Goal: Download file/media

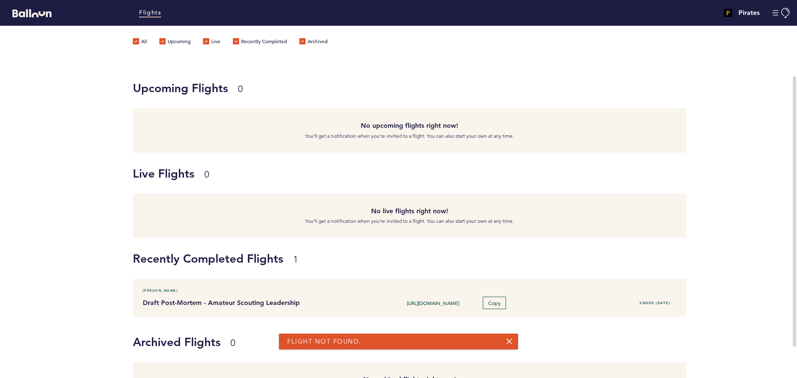
scroll to position [41, 0]
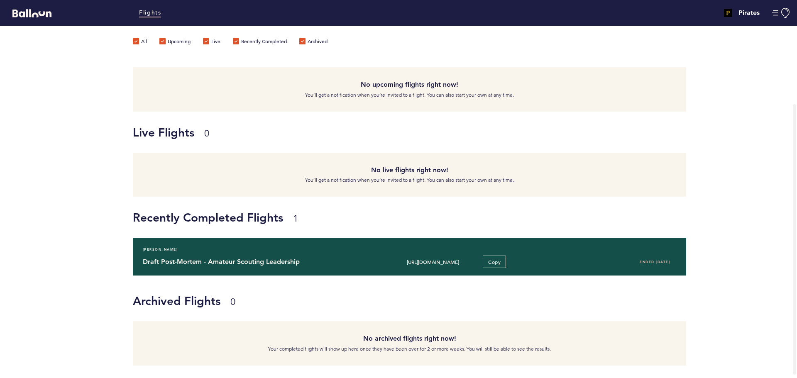
drag, startPoint x: 287, startPoint y: 261, endPoint x: 254, endPoint y: 255, distance: 33.8
click at [254, 255] on div "Sarah Gelles Draft Post-Mortem - Amateur Scouting Leadership https://blln.link/…" at bounding box center [409, 257] width 553 height 38
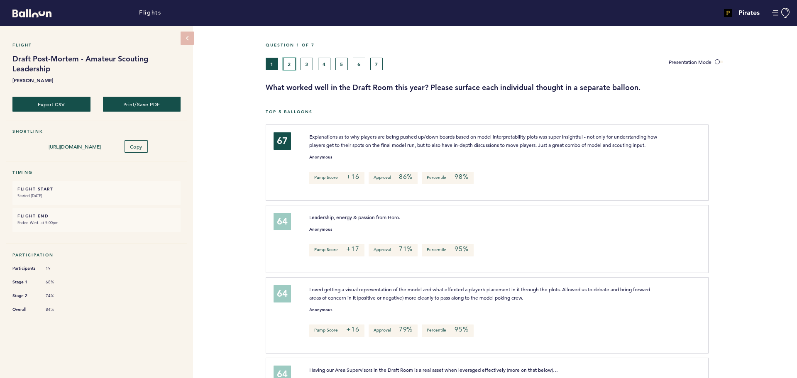
click at [288, 67] on button "2" at bounding box center [289, 64] width 12 height 12
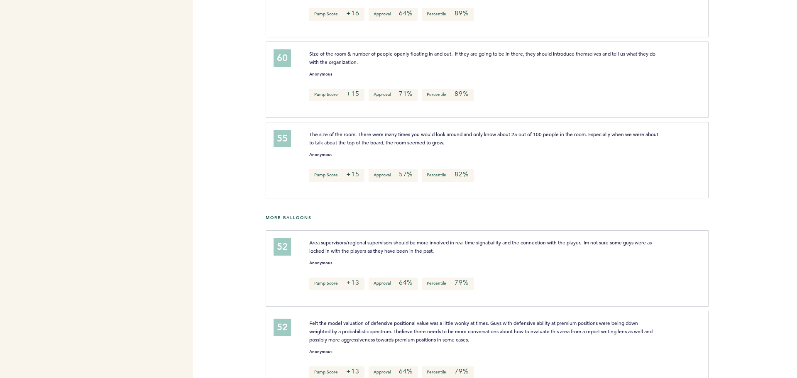
scroll to position [344, 0]
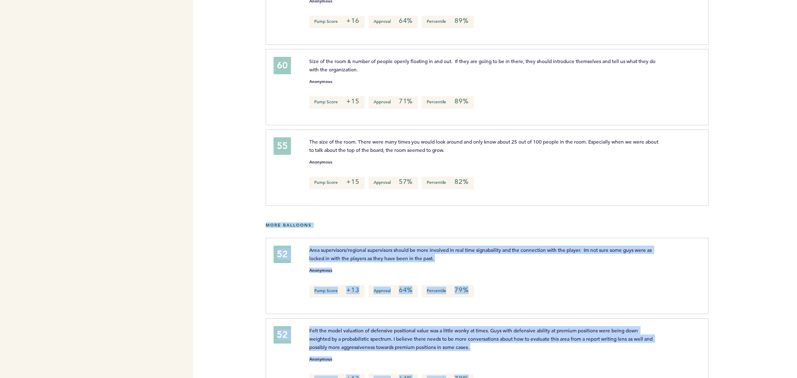
drag, startPoint x: 794, startPoint y: 342, endPoint x: 790, endPoint y: 157, distance: 185.2
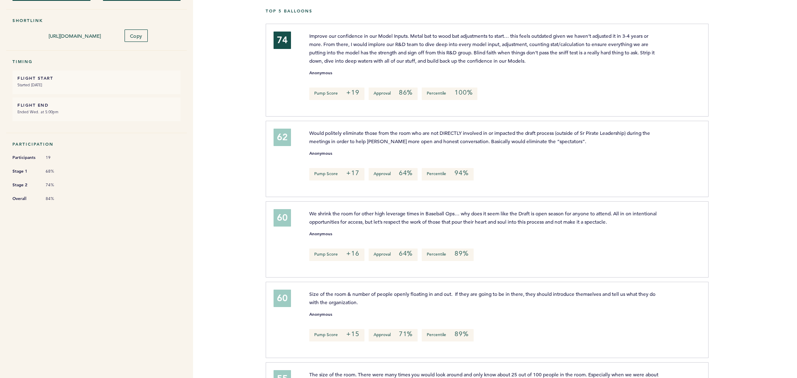
scroll to position [0, 0]
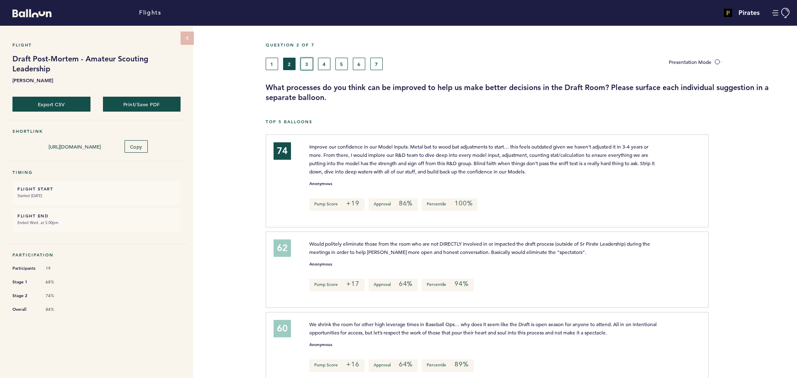
click at [306, 61] on button "3" at bounding box center [307, 64] width 12 height 12
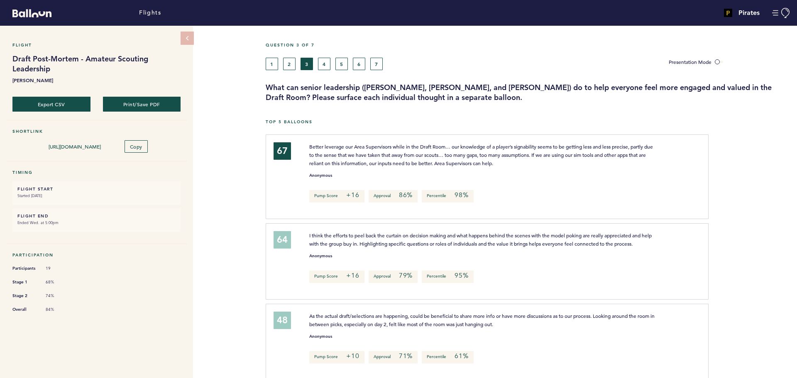
click at [328, 61] on button "4" at bounding box center [324, 64] width 12 height 12
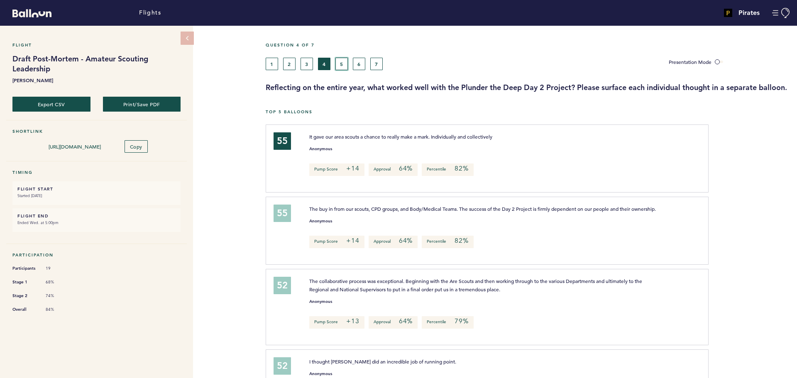
click at [340, 60] on button "5" at bounding box center [341, 64] width 12 height 12
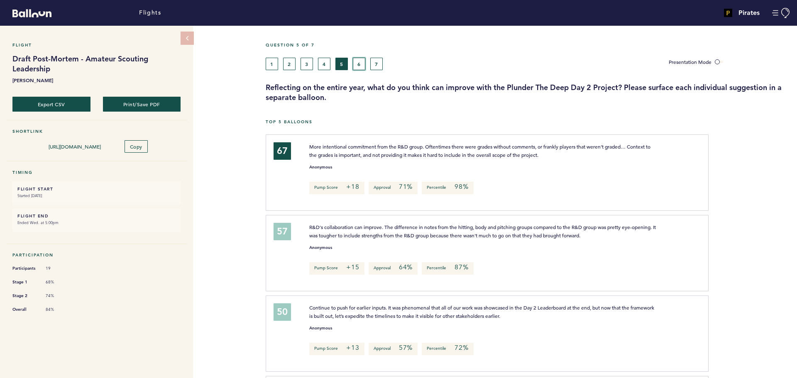
click at [361, 66] on button "6" at bounding box center [359, 64] width 12 height 12
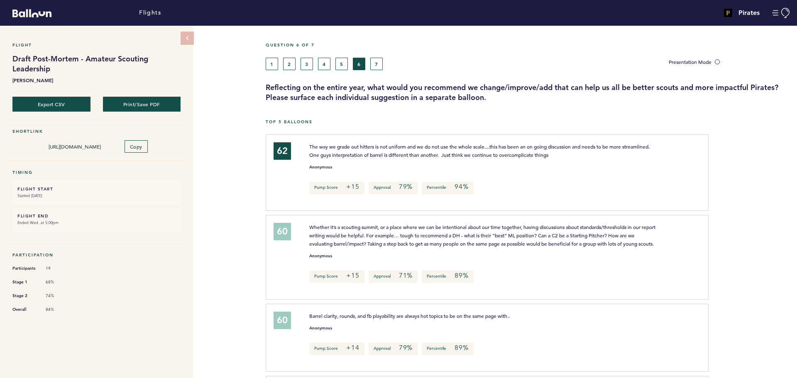
click at [373, 56] on div "Question 6 of 7" at bounding box center [528, 49] width 538 height 15
click at [375, 62] on button "7" at bounding box center [376, 64] width 12 height 12
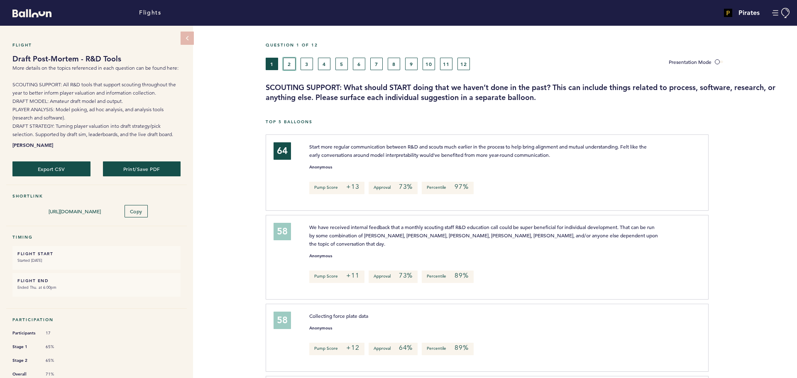
click at [293, 63] on button "2" at bounding box center [289, 64] width 12 height 12
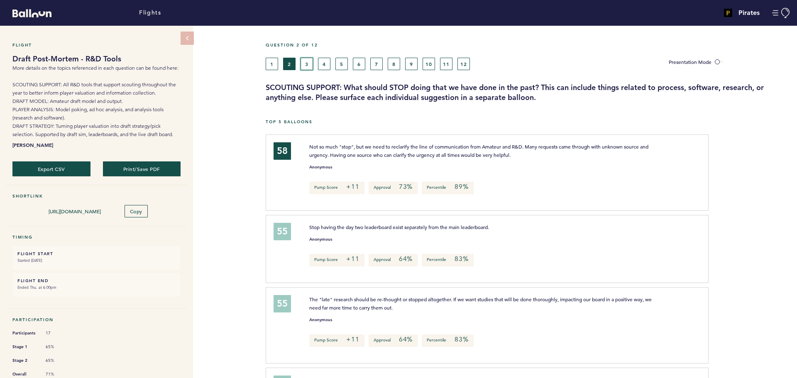
click at [311, 63] on button "3" at bounding box center [307, 64] width 12 height 12
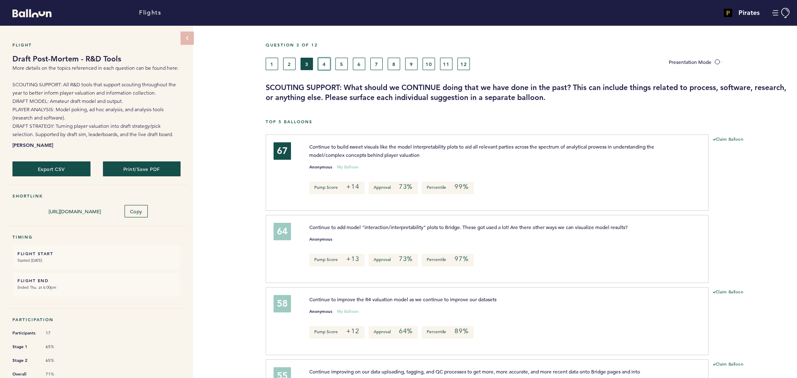
click at [321, 65] on button "4" at bounding box center [324, 64] width 12 height 12
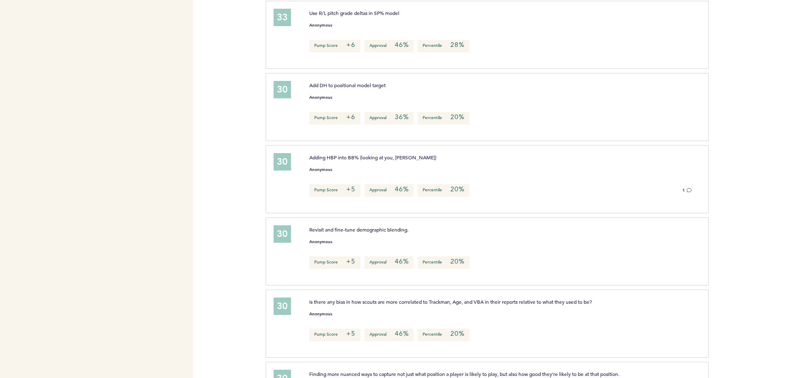
scroll to position [2236, 0]
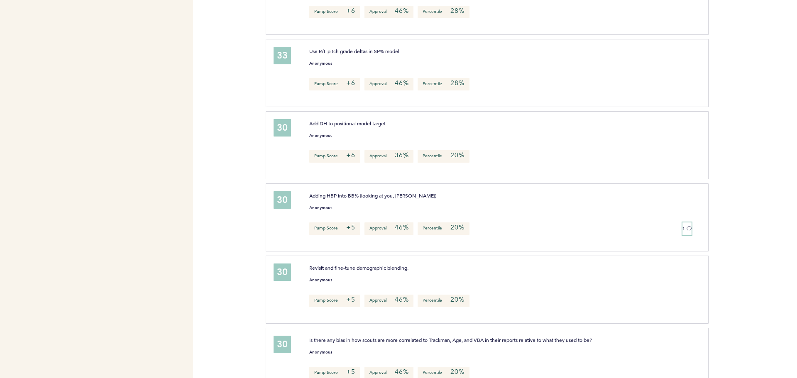
click at [688, 226] on icon at bounding box center [689, 228] width 5 height 5
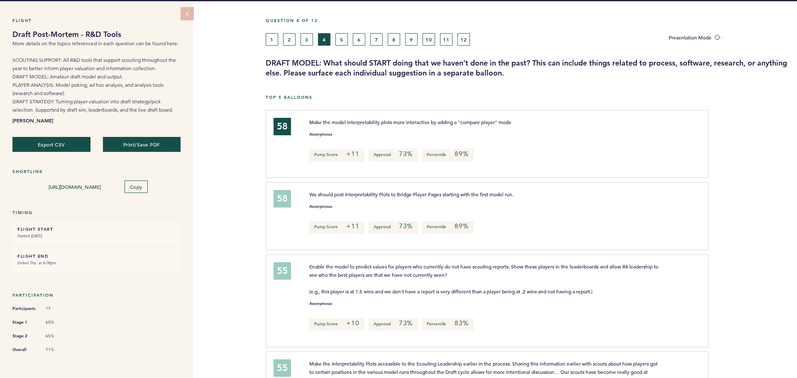
scroll to position [0, 0]
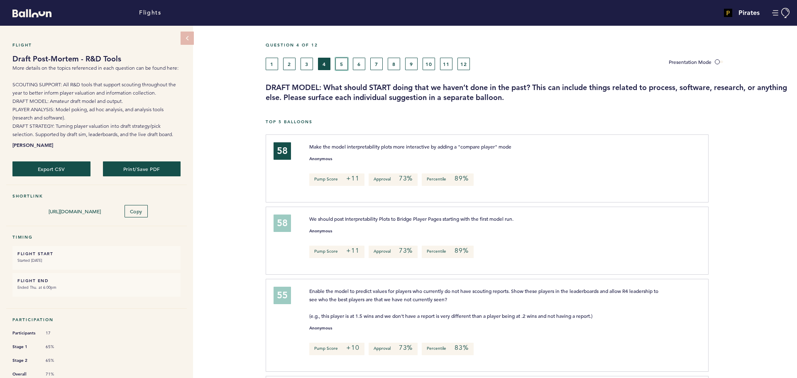
click at [345, 63] on button "5" at bounding box center [341, 64] width 12 height 12
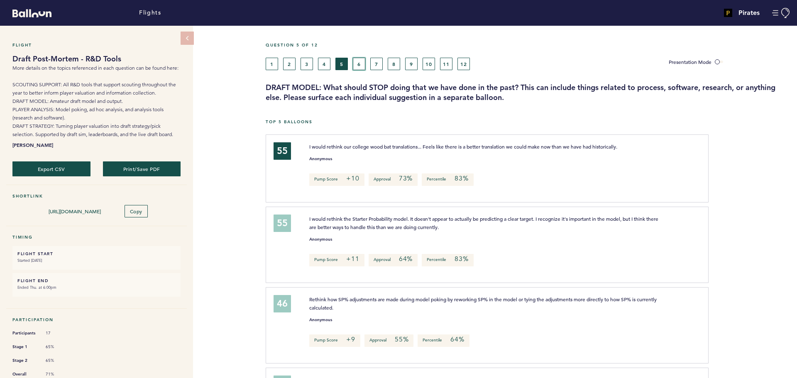
click at [359, 62] on button "6" at bounding box center [359, 64] width 12 height 12
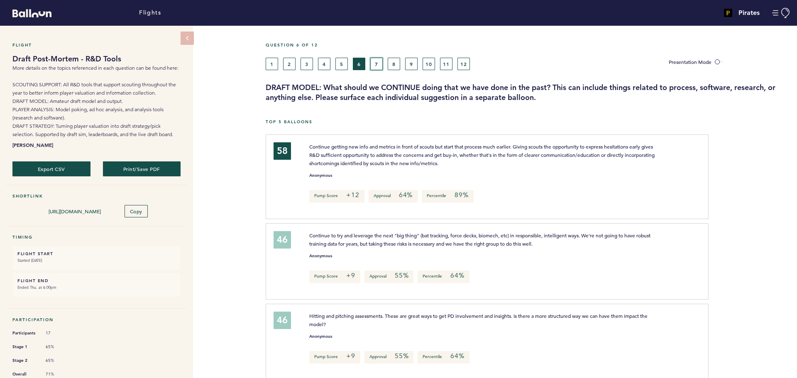
click at [375, 66] on button "7" at bounding box center [376, 64] width 12 height 12
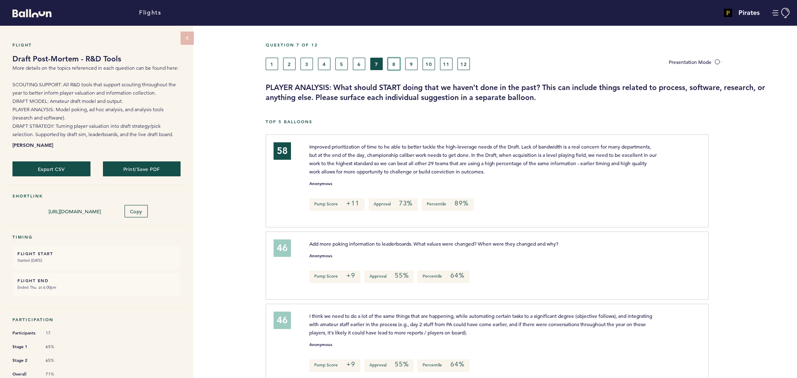
click at [391, 62] on button "8" at bounding box center [394, 64] width 12 height 12
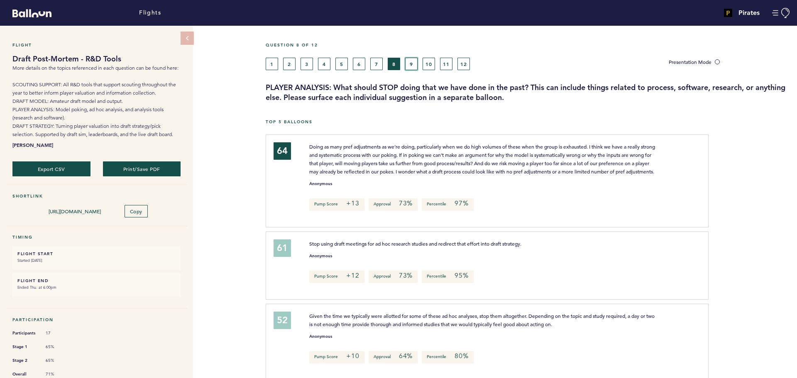
click at [411, 60] on button "9" at bounding box center [411, 64] width 12 height 12
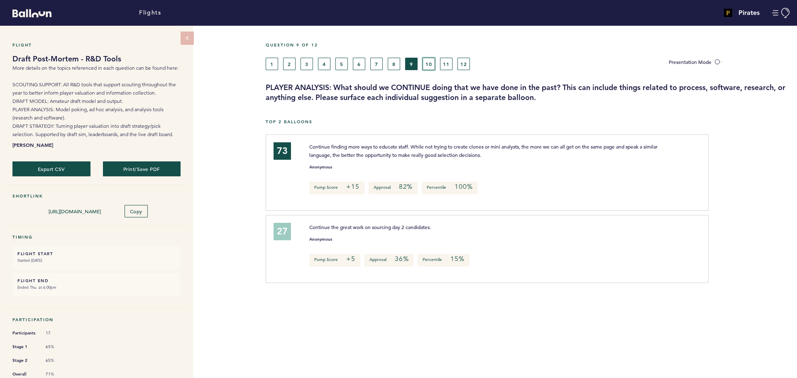
click at [427, 63] on button "10" at bounding box center [429, 64] width 12 height 12
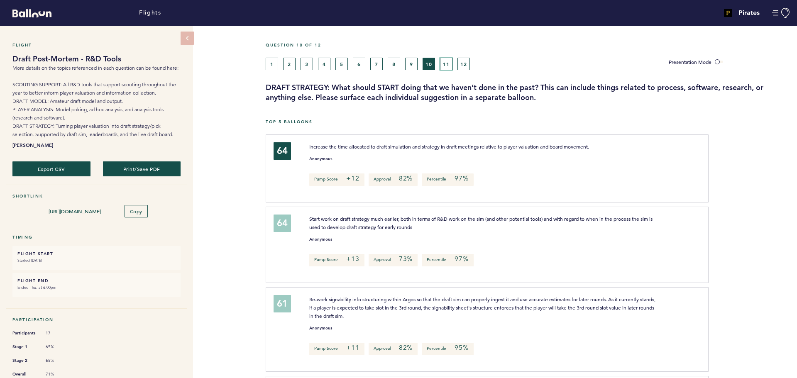
click at [445, 66] on button "11" at bounding box center [446, 64] width 12 height 12
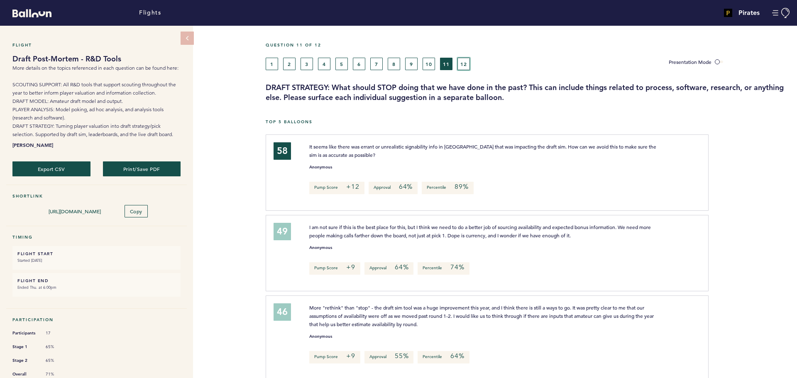
click at [462, 65] on button "12" at bounding box center [464, 64] width 12 height 12
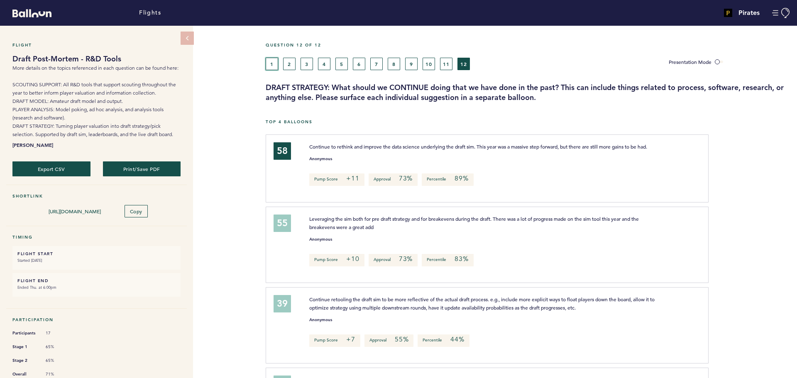
click at [272, 64] on button "1" at bounding box center [272, 64] width 12 height 12
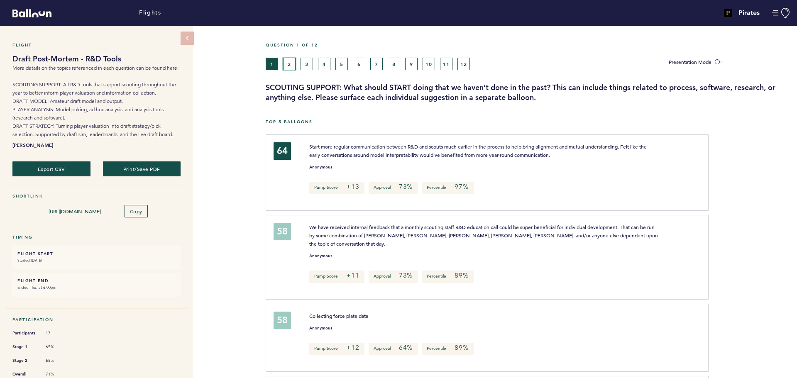
click at [291, 64] on button "2" at bounding box center [289, 64] width 12 height 12
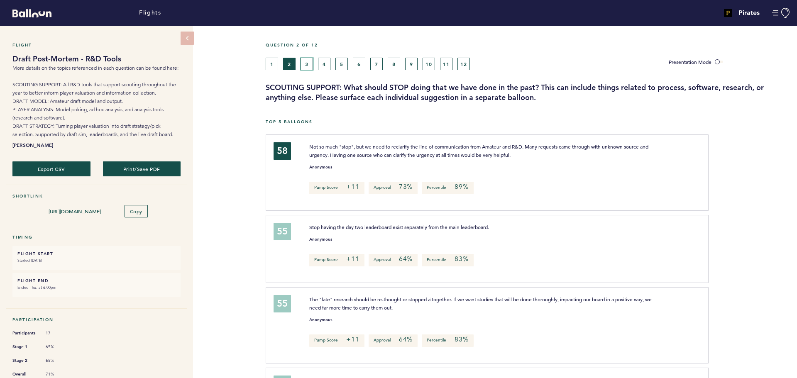
click at [308, 61] on button "3" at bounding box center [307, 64] width 12 height 12
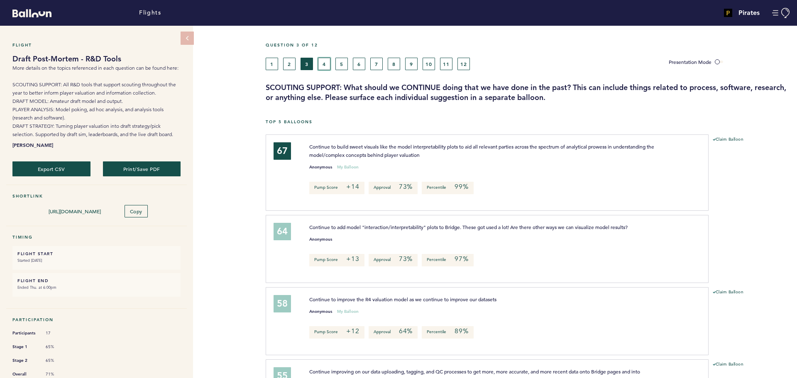
click at [321, 62] on button "4" at bounding box center [324, 64] width 12 height 12
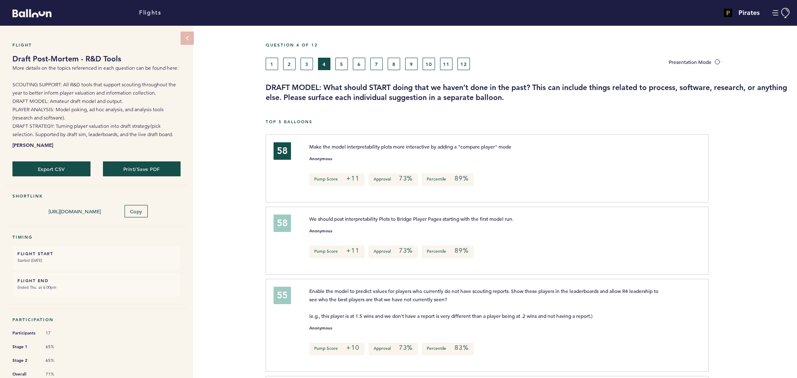
click at [343, 56] on div "Question 4 of 12" at bounding box center [528, 49] width 538 height 15
click at [342, 59] on button "5" at bounding box center [341, 64] width 12 height 12
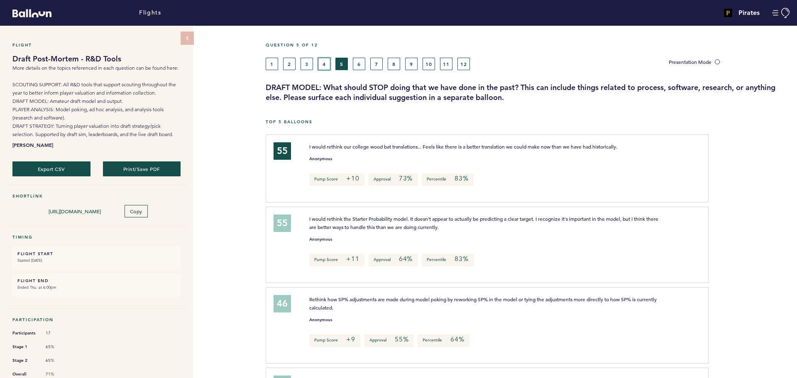
click at [322, 65] on button "4" at bounding box center [324, 64] width 12 height 12
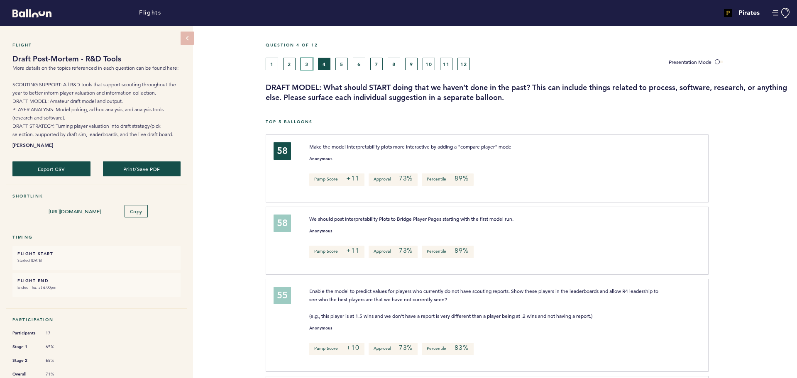
click at [310, 65] on button "3" at bounding box center [307, 64] width 12 height 12
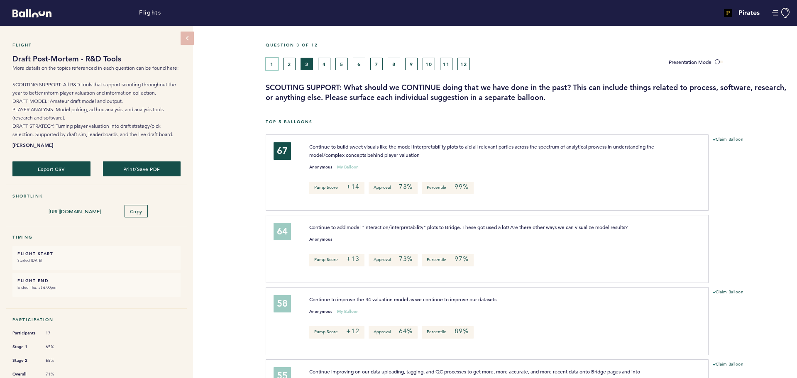
click at [271, 66] on button "1" at bounding box center [272, 64] width 12 height 12
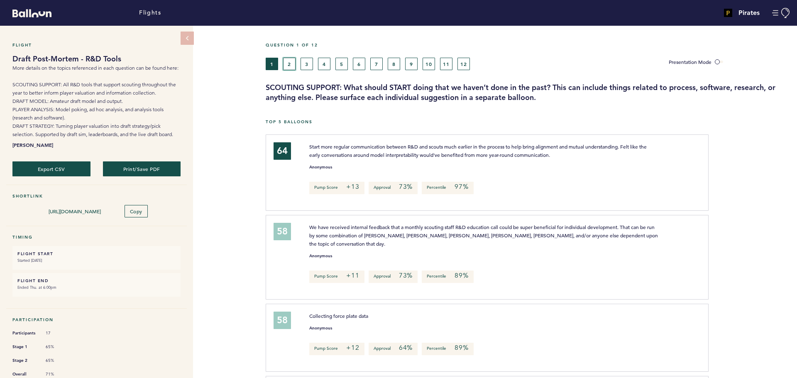
click at [291, 64] on button "2" at bounding box center [289, 64] width 12 height 12
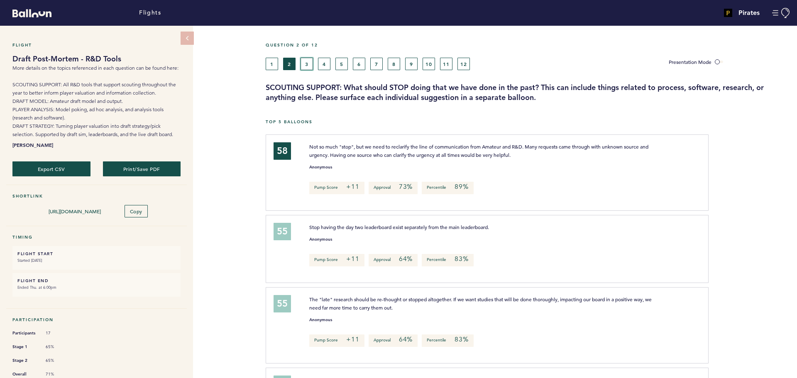
click at [308, 63] on button "3" at bounding box center [307, 64] width 12 height 12
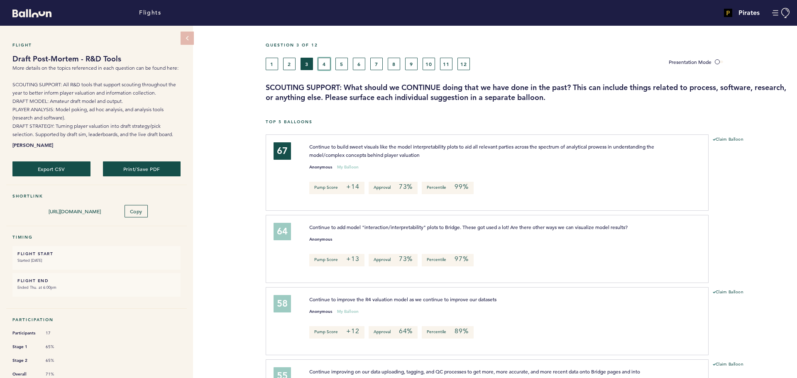
click at [330, 63] on button "4" at bounding box center [324, 64] width 12 height 12
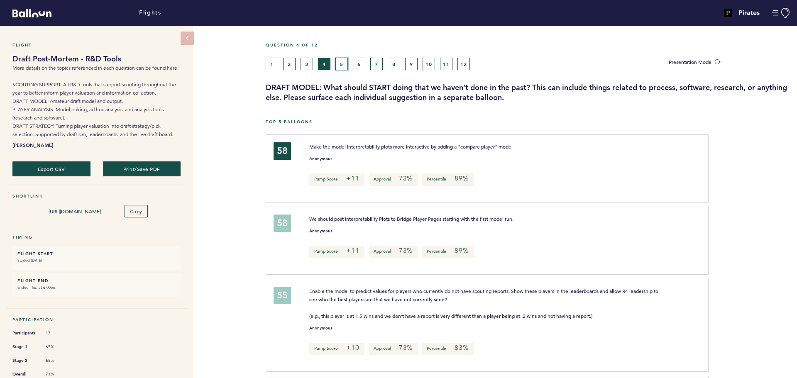
click at [342, 62] on button "5" at bounding box center [341, 64] width 12 height 12
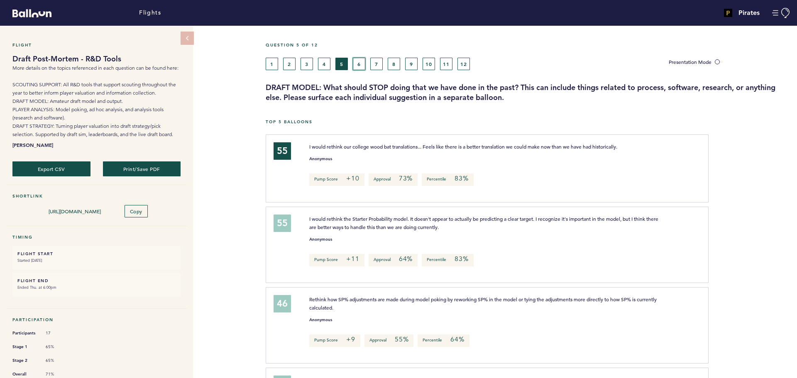
click at [356, 62] on button "6" at bounding box center [359, 64] width 12 height 12
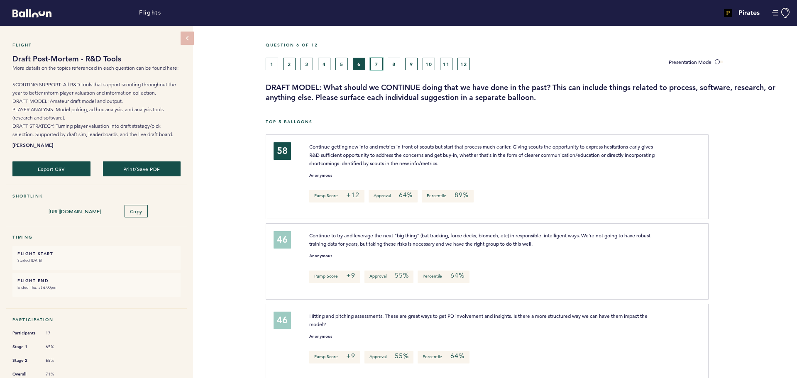
click at [380, 65] on button "7" at bounding box center [376, 64] width 12 height 12
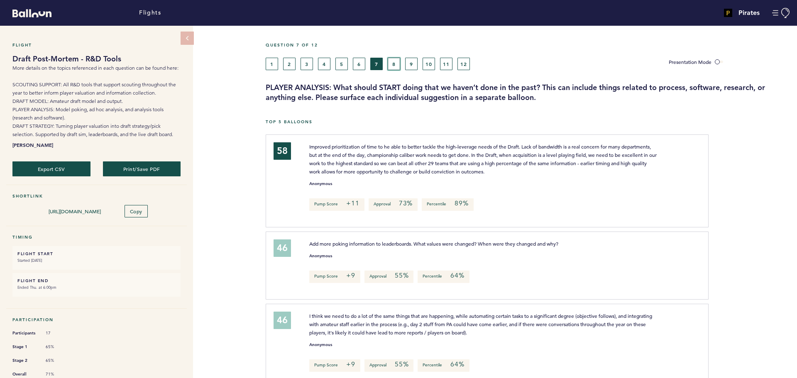
click at [396, 66] on button "8" at bounding box center [394, 64] width 12 height 12
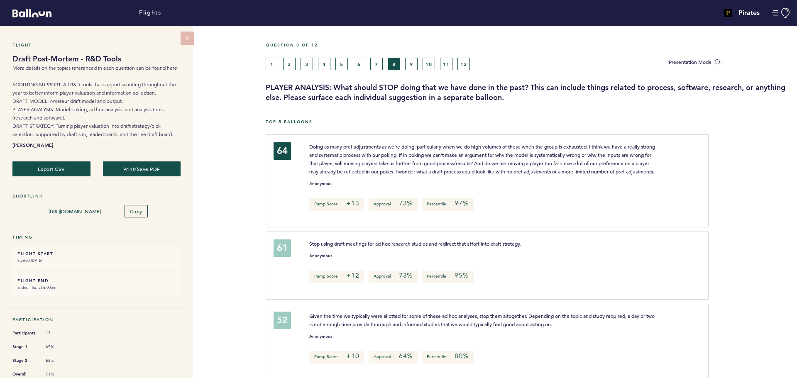
click at [418, 67] on div "1 2 3 4 5 6 7 8 9 10 11 12" at bounding box center [461, 64] width 391 height 12
click at [423, 67] on button "10" at bounding box center [429, 64] width 12 height 12
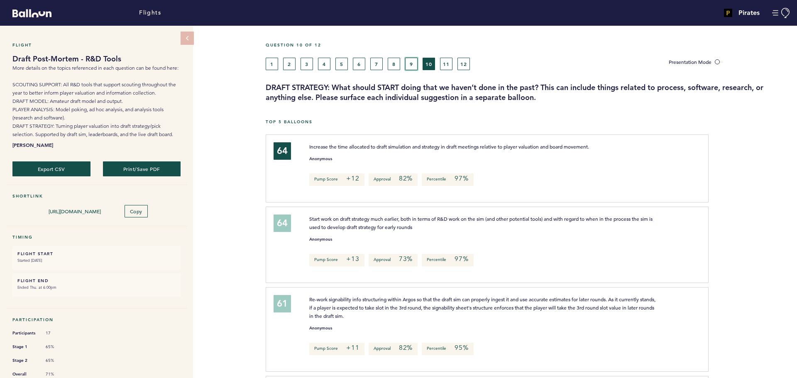
click at [413, 68] on button "9" at bounding box center [411, 64] width 12 height 12
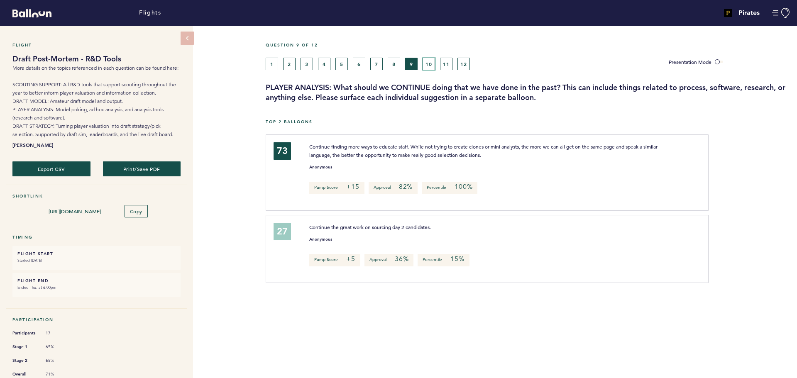
click at [434, 67] on button "10" at bounding box center [429, 64] width 12 height 12
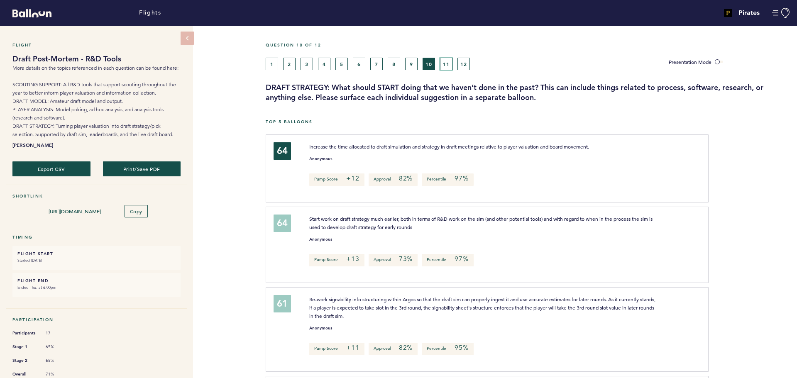
click at [449, 68] on button "11" at bounding box center [446, 64] width 12 height 12
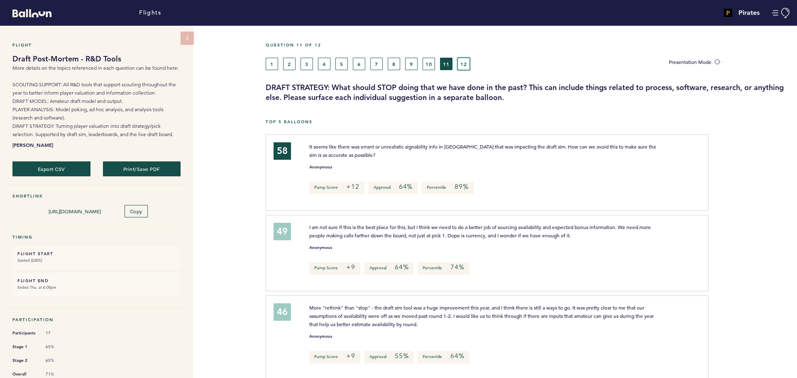
click at [469, 68] on button "12" at bounding box center [464, 64] width 12 height 12
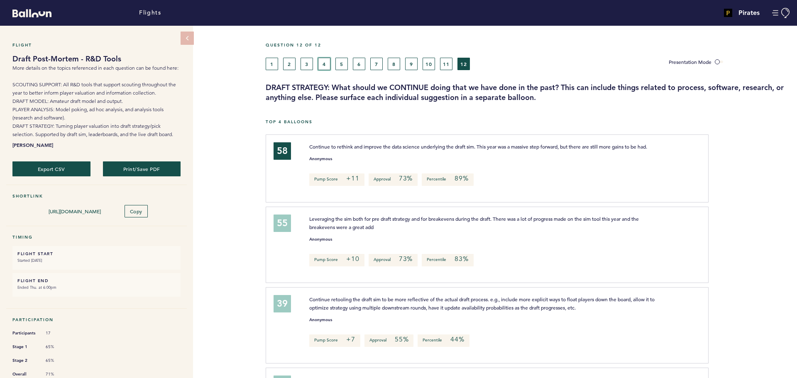
click at [323, 66] on button "4" at bounding box center [324, 64] width 12 height 12
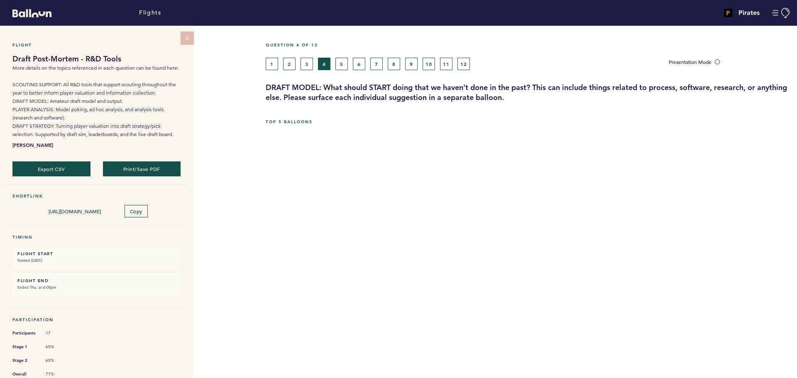
click at [314, 66] on div "1 2 3 4 5 6 7 8 9 10 11 12" at bounding box center [461, 64] width 391 height 12
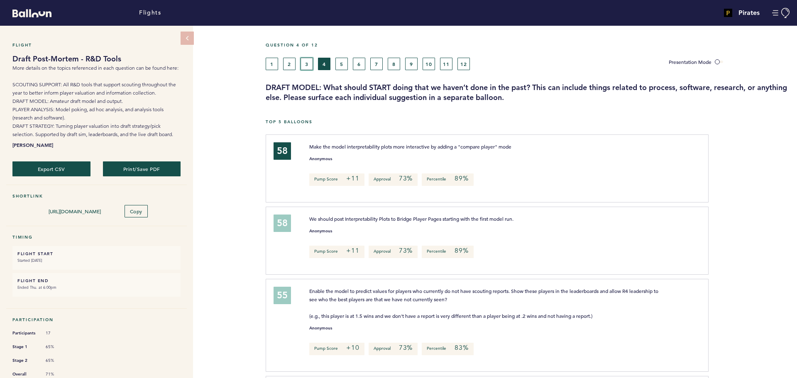
click at [308, 66] on button "3" at bounding box center [307, 64] width 12 height 12
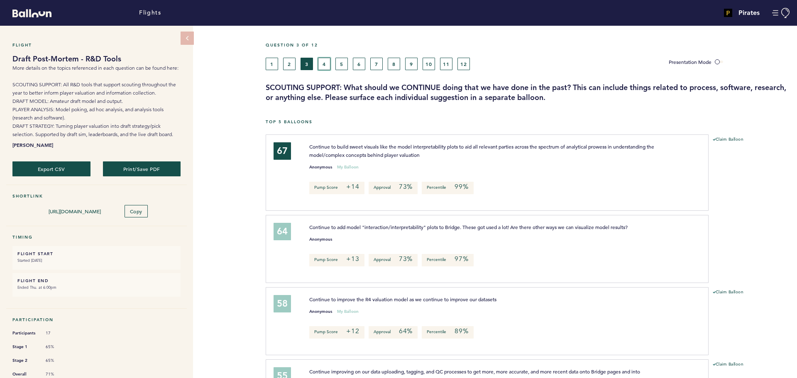
click at [328, 63] on button "4" at bounding box center [324, 64] width 12 height 12
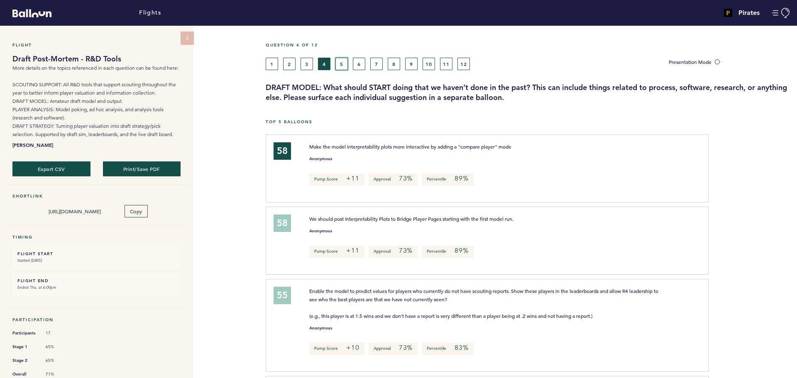
click at [342, 64] on button "5" at bounding box center [341, 64] width 12 height 12
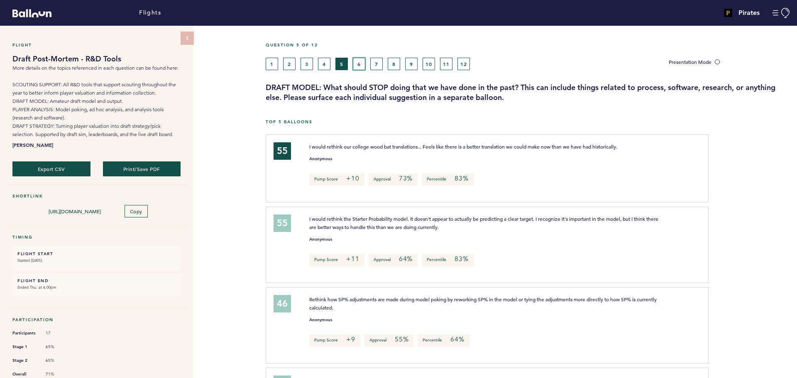
click at [363, 68] on button "6" at bounding box center [359, 64] width 12 height 12
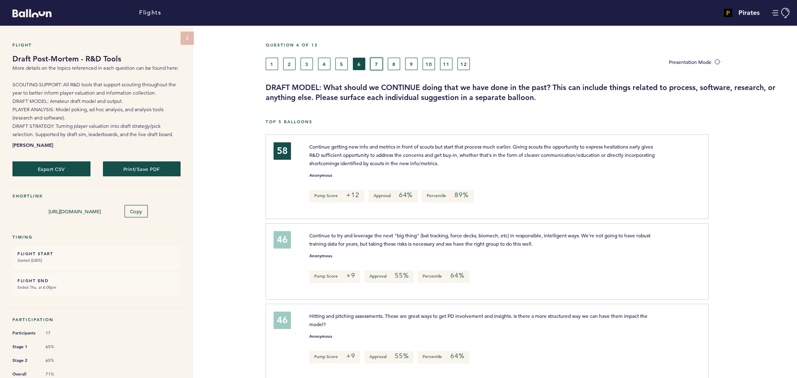
click at [378, 63] on button "7" at bounding box center [376, 64] width 12 height 12
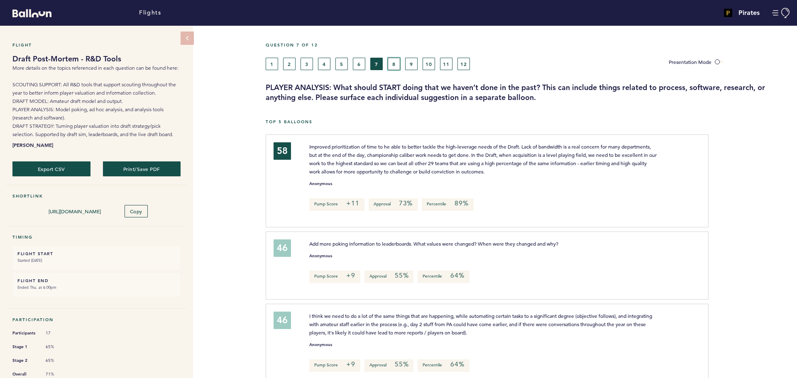
click at [391, 61] on button "8" at bounding box center [394, 64] width 12 height 12
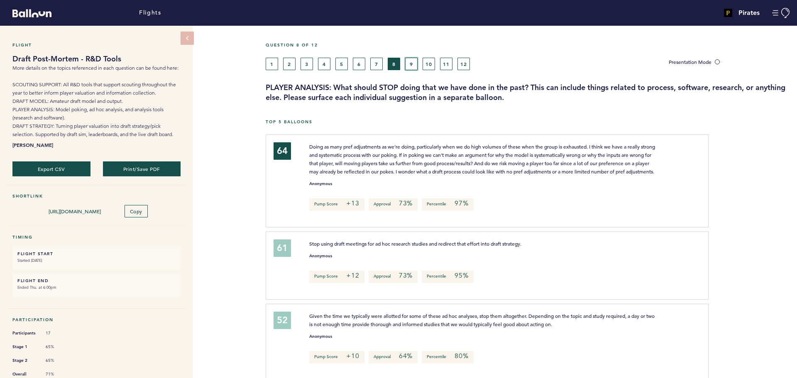
click at [411, 62] on button "9" at bounding box center [411, 64] width 12 height 12
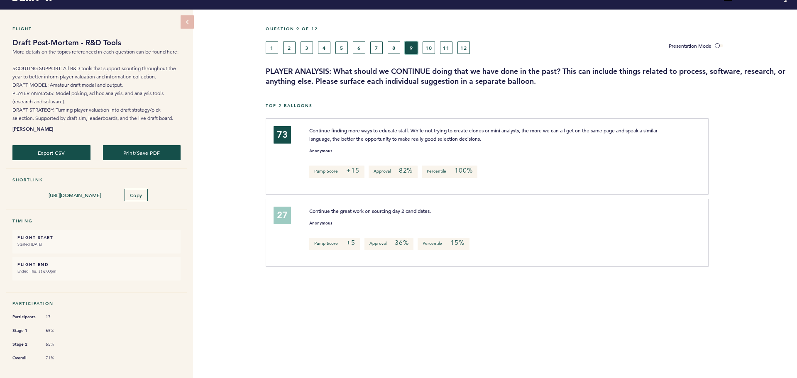
scroll to position [23, 0]
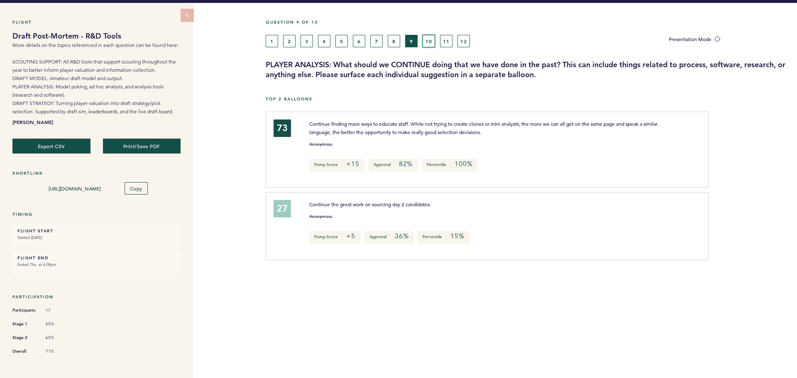
click at [429, 39] on button "10" at bounding box center [429, 41] width 12 height 12
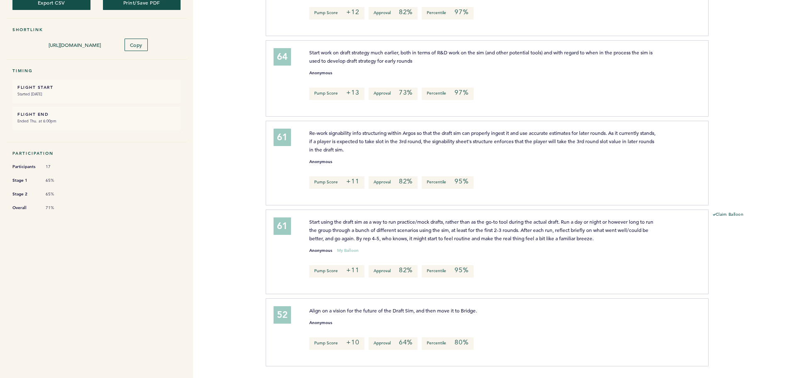
scroll to position [23, 0]
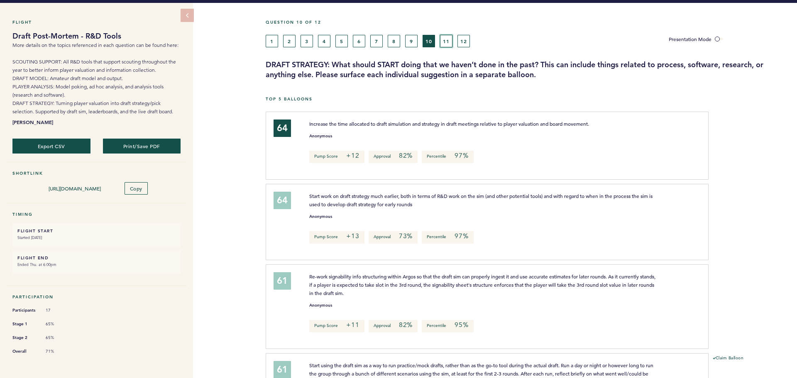
click at [445, 39] on button "11" at bounding box center [446, 41] width 12 height 12
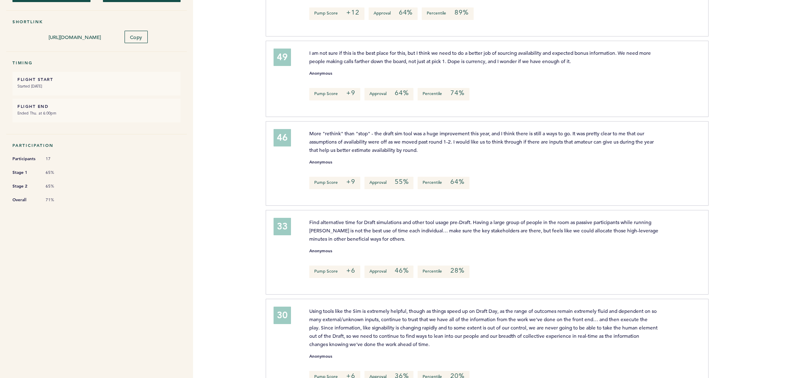
scroll to position [17, 0]
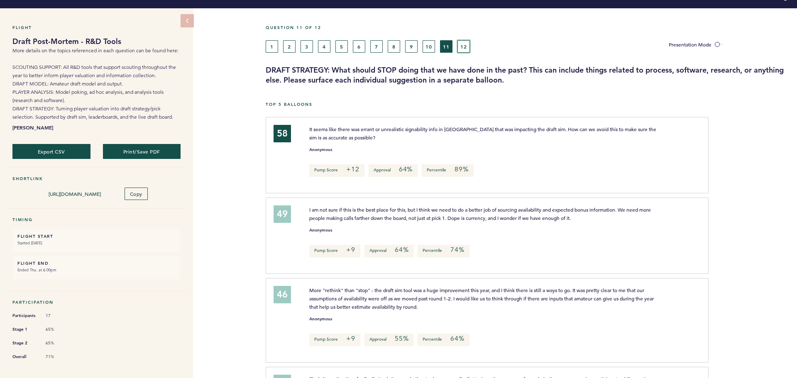
click at [460, 44] on button "12" at bounding box center [464, 46] width 12 height 12
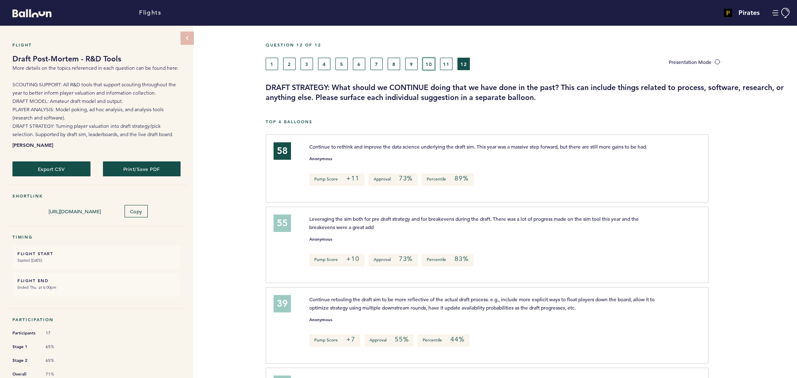
click at [432, 59] on button "10" at bounding box center [429, 64] width 12 height 12
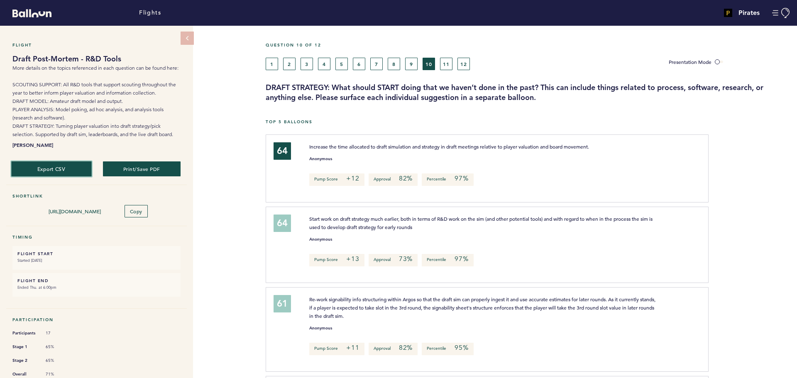
click at [68, 169] on button "Export CSV" at bounding box center [51, 168] width 80 height 15
